Goal: Communication & Community: Share content

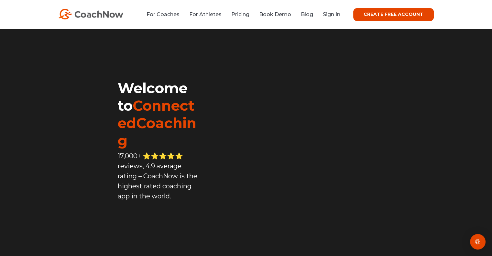
click at [345, 15] on div "CREATE FREE ACCOUNT" at bounding box center [386, 14] width 93 height 13
click at [338, 15] on link "Sign In" at bounding box center [331, 14] width 17 height 6
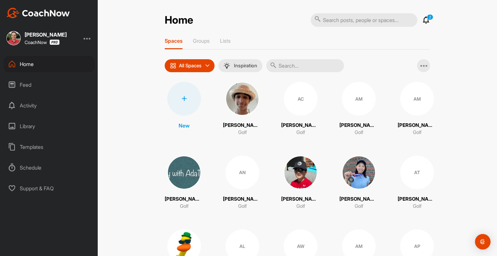
click at [312, 69] on input "text" at bounding box center [305, 65] width 78 height 13
type input "[PERSON_NAME]"
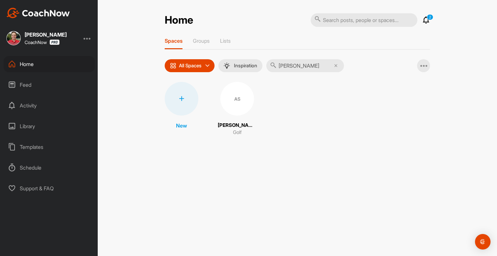
click at [225, 101] on div "AS" at bounding box center [237, 99] width 34 height 34
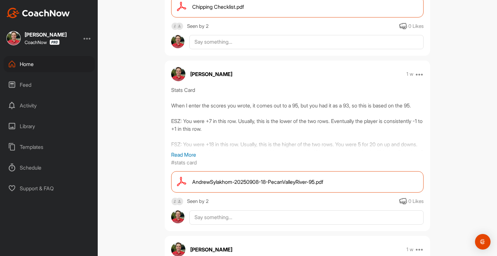
scroll to position [776, 0]
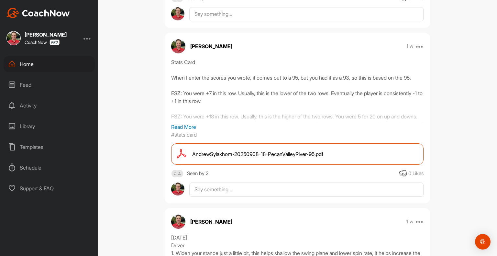
click at [379, 115] on div "Stats Card When I enter the scores you wrote, it comes out to a 95, but you had…" at bounding box center [297, 90] width 252 height 65
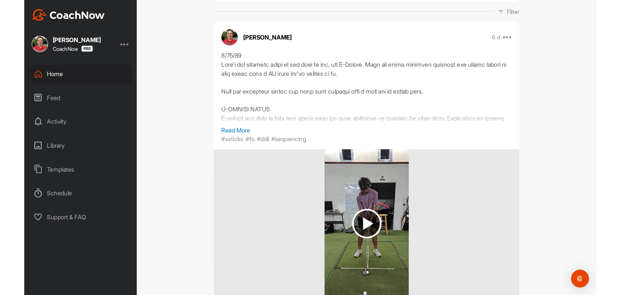
scroll to position [0, 0]
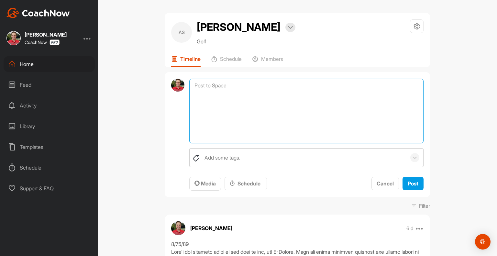
click at [227, 98] on textarea at bounding box center [306, 111] width 234 height 65
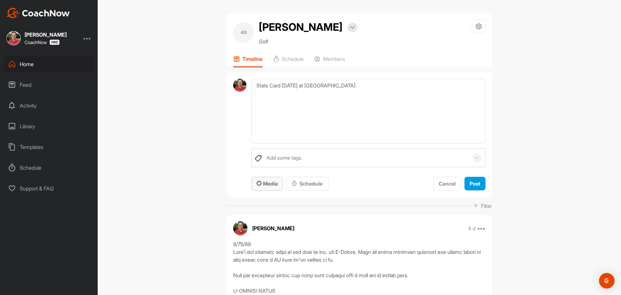
click at [265, 187] on span "Media" at bounding box center [266, 183] width 21 height 6
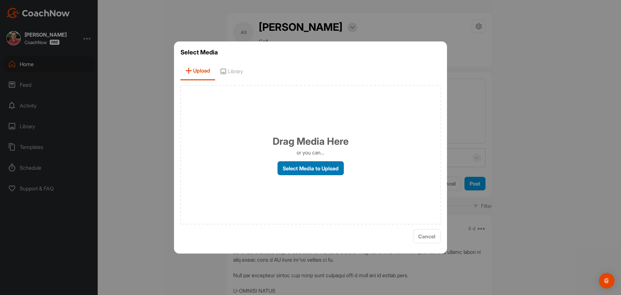
click at [297, 172] on label "Select Media to Upload" at bounding box center [310, 168] width 66 height 14
click at [0, 0] on input "Select Media to Upload" at bounding box center [0, 0] width 0 height 0
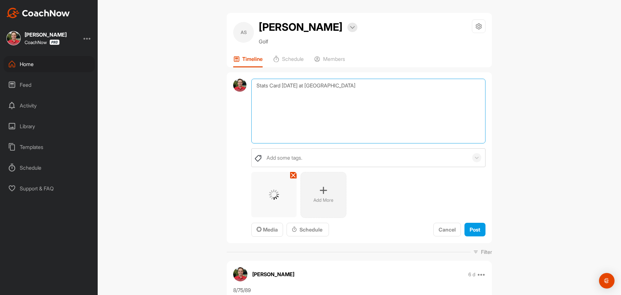
click at [336, 133] on textarea "Stats Card [DATE] at [GEOGRAPHIC_DATA]" at bounding box center [368, 111] width 234 height 65
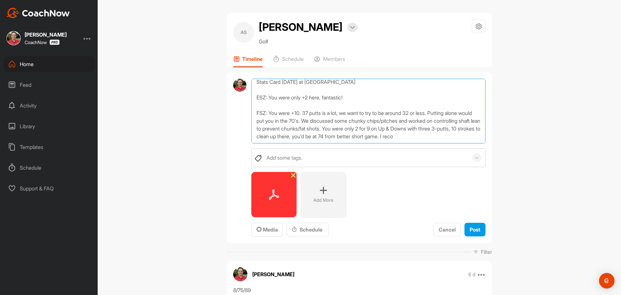
scroll to position [8, 0]
click at [380, 143] on textarea "Stats Card [DATE] at [GEOGRAPHIC_DATA] ESZ: You were only +2 here, fantastic! F…" at bounding box center [368, 111] width 234 height 65
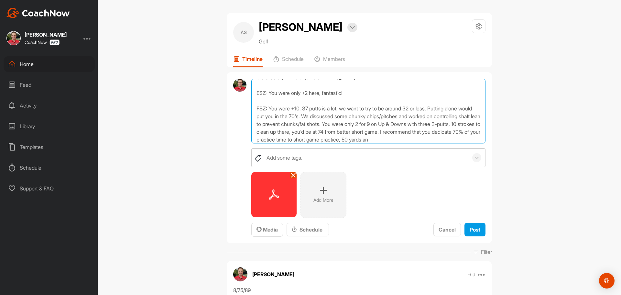
scroll to position [16, 0]
click at [328, 143] on textarea "Stats Card [DATE] at [GEOGRAPHIC_DATA] ESZ: You were only +2 here, fantastic! F…" at bounding box center [368, 111] width 234 height 65
drag, startPoint x: 278, startPoint y: 155, endPoint x: 273, endPoint y: 155, distance: 5.2
click at [273, 143] on textarea "Stats Card [DATE] at [GEOGRAPHIC_DATA] ESZ: You were only +2 here, fantastic! F…" at bounding box center [368, 111] width 234 height 65
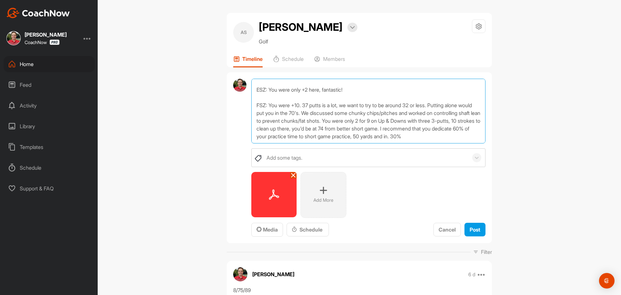
click at [319, 143] on textarea "Stats Card [DATE] at [GEOGRAPHIC_DATA] ESZ: You were only +2 here, fantastic! F…" at bounding box center [368, 111] width 234 height 65
click at [320, 143] on textarea "Stats Card [DATE] at [GEOGRAPHIC_DATA] ESZ: You were only +2 here, fantastic! F…" at bounding box center [368, 111] width 234 height 65
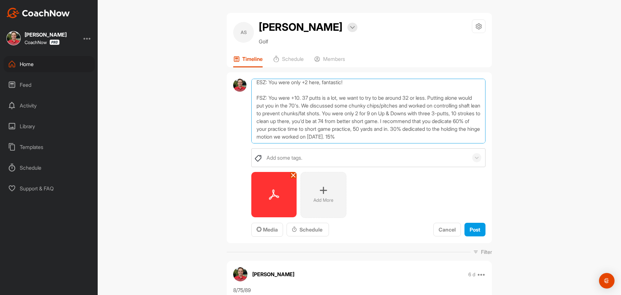
drag, startPoint x: 277, startPoint y: 151, endPoint x: 272, endPoint y: 152, distance: 5.5
click at [272, 143] on textarea "Stats Card [DATE] at [GEOGRAPHIC_DATA] ESZ: You were only +2 here, fantastic! F…" at bounding box center [368, 111] width 234 height 65
click at [458, 143] on textarea "Stats Card [DATE] at [GEOGRAPHIC_DATA] ESZ: You were only +2 here, fantastic! F…" at bounding box center [368, 111] width 234 height 65
click at [452, 143] on textarea "Stats Card [DATE] at [GEOGRAPHIC_DATA] ESZ: You were only +2 here, fantastic! F…" at bounding box center [368, 111] width 234 height 65
click at [306, 143] on textarea "Stats Card [DATE] at [GEOGRAPHIC_DATA] ESZ: You were only +2 here, fantastic! F…" at bounding box center [368, 111] width 234 height 65
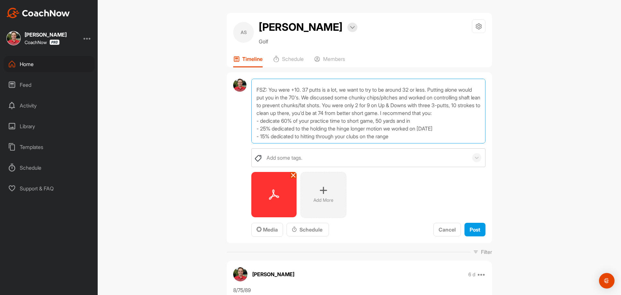
scroll to position [39, 0]
click at [464, 117] on textarea "Stats Card [DATE] at [GEOGRAPHIC_DATA] ESZ: You were only +2 here, fantastic! F…" at bounding box center [368, 111] width 234 height 65
click at [424, 143] on textarea "Stats Card [DATE] at [GEOGRAPHIC_DATA] ESZ: You were only +2 here, fantastic! F…" at bounding box center [368, 111] width 234 height 65
type textarea "Stats Card [DATE] at [GEOGRAPHIC_DATA] ESZ: You were only +2 here, fantastic! F…"
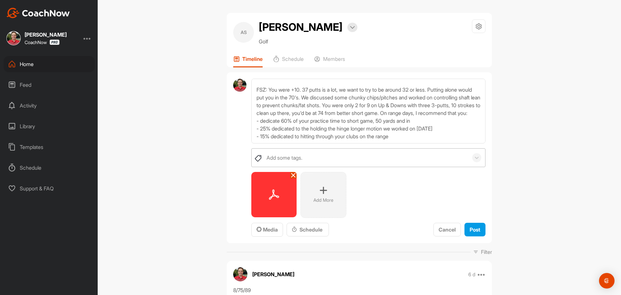
click at [382, 167] on div "Add some tags." at bounding box center [365, 157] width 205 height 18
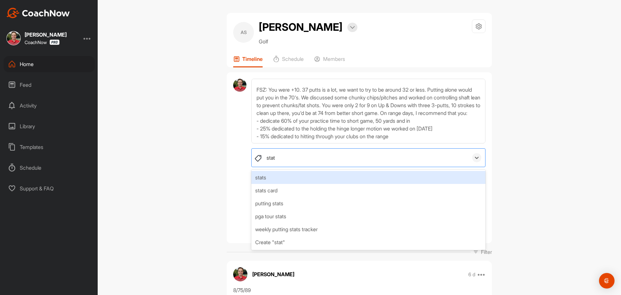
type input "stats"
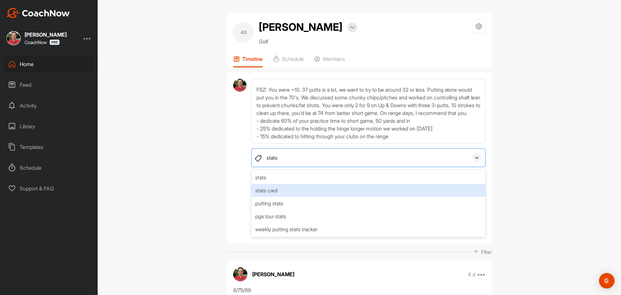
click at [279, 197] on div "stats card" at bounding box center [368, 190] width 234 height 13
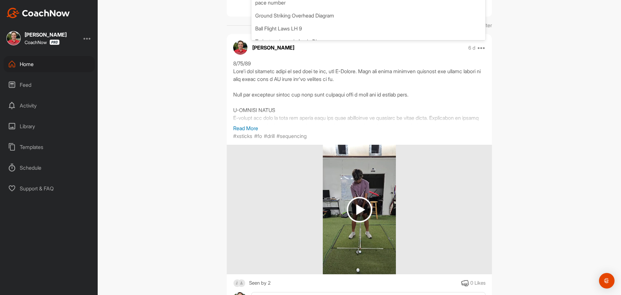
click at [496, 144] on div "AS [PERSON_NAME] Bookings Golf Space Settings Your Notifications Timeline Sched…" at bounding box center [359, 147] width 523 height 295
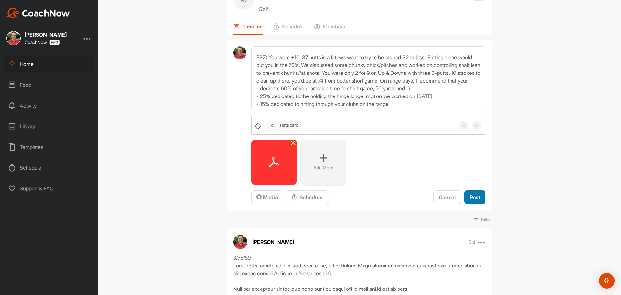
click at [475, 200] on span "Post" at bounding box center [475, 197] width 11 height 6
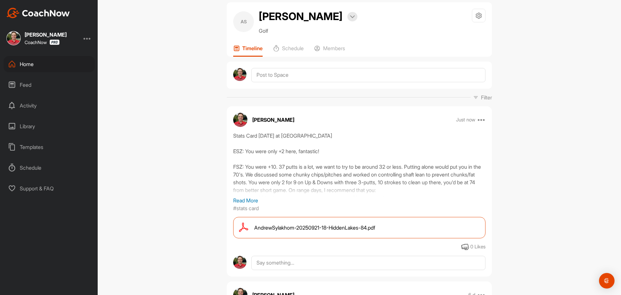
scroll to position [0, 0]
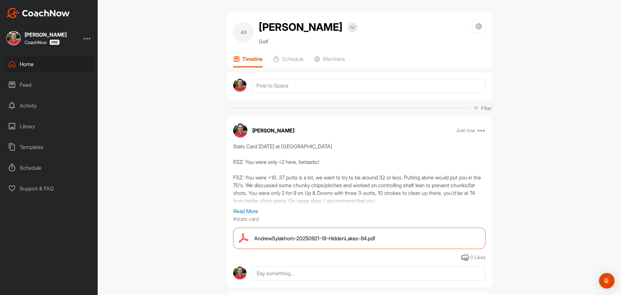
click at [190, 178] on div "AS [PERSON_NAME] Bookings Golf Space Settings Your Notifications Timeline Sched…" at bounding box center [359, 147] width 523 height 295
